Goal: Task Accomplishment & Management: Understand process/instructions

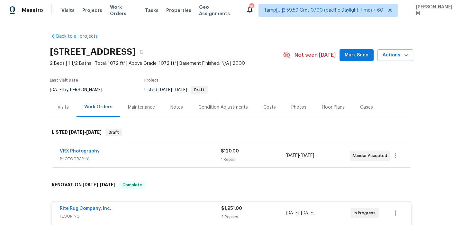
click at [64, 103] on div "Visits" at bounding box center [63, 106] width 27 height 19
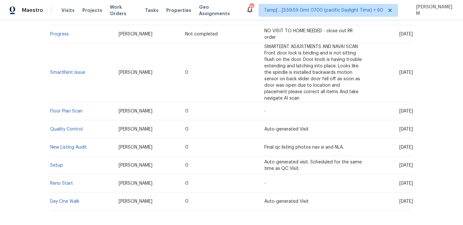
scroll to position [169, 0]
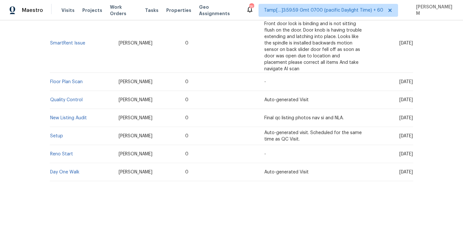
click at [58, 140] on td "Setup" at bounding box center [82, 136] width 64 height 18
click at [58, 137] on link "Setup" at bounding box center [56, 135] width 13 height 5
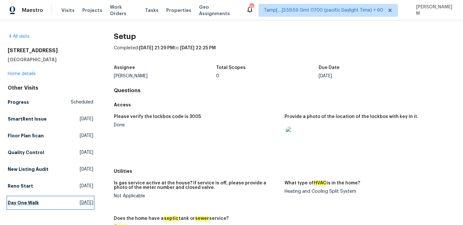
click at [23, 201] on h5 "Day One Walk" at bounding box center [23, 202] width 31 height 6
